Goal: Find specific page/section: Find specific page/section

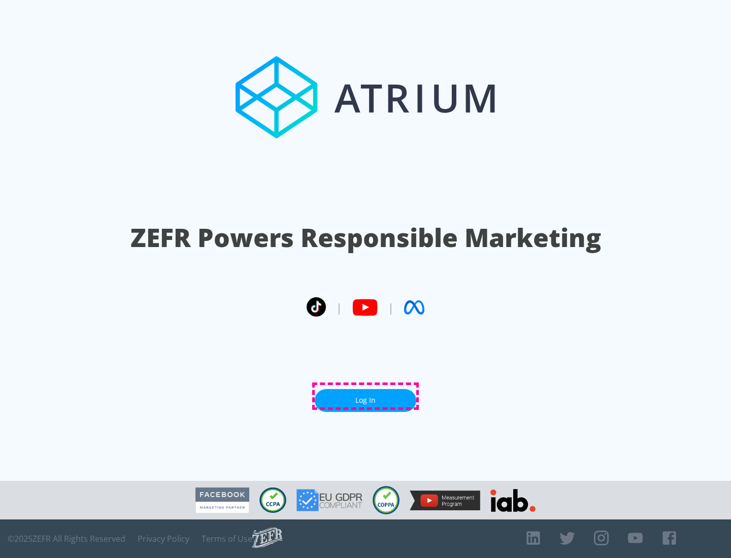
click at [366, 397] on link "Log In" at bounding box center [366, 400] width 102 height 23
